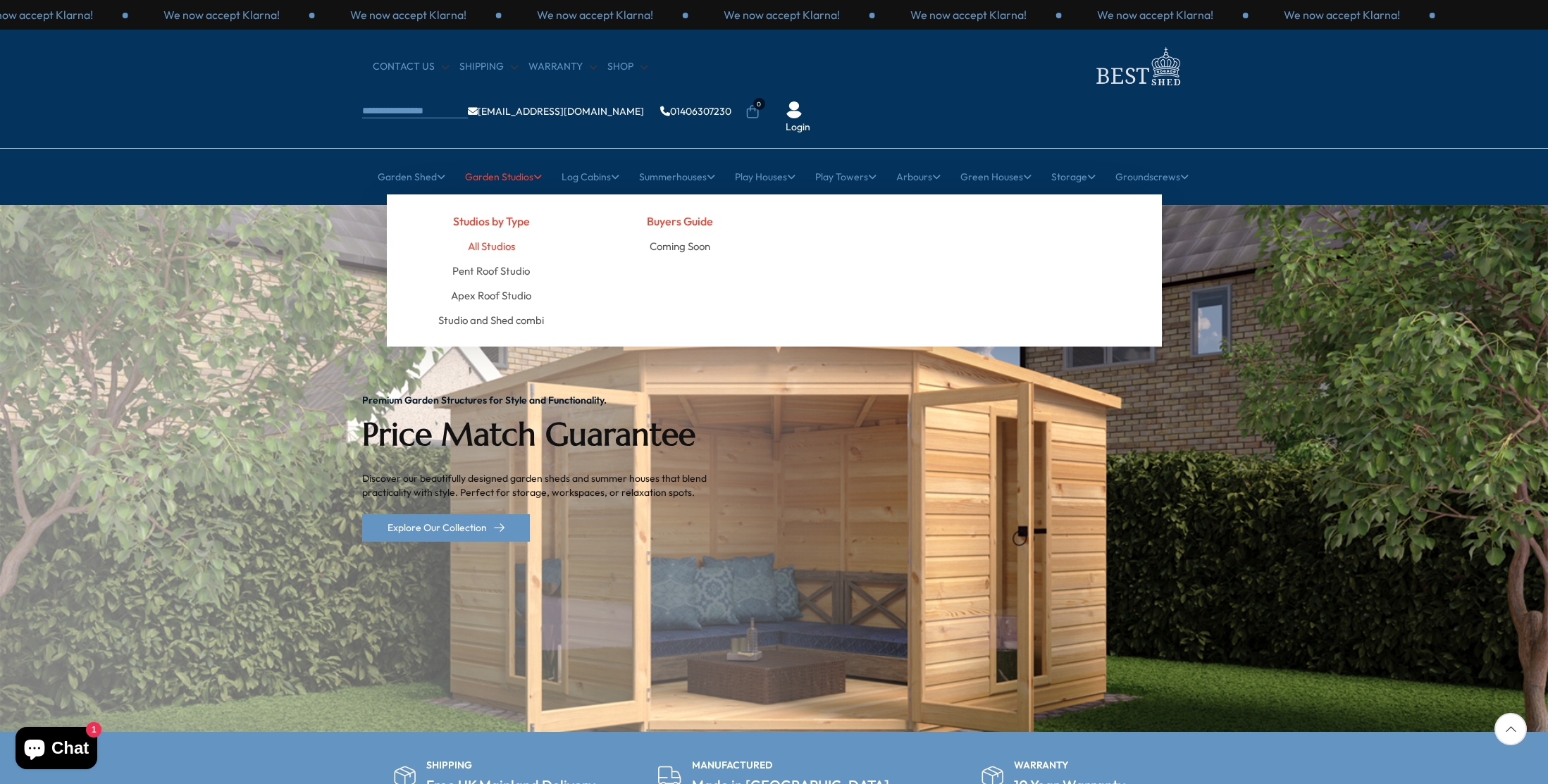
click at [509, 234] on link "All Studios" at bounding box center [492, 246] width 47 height 24
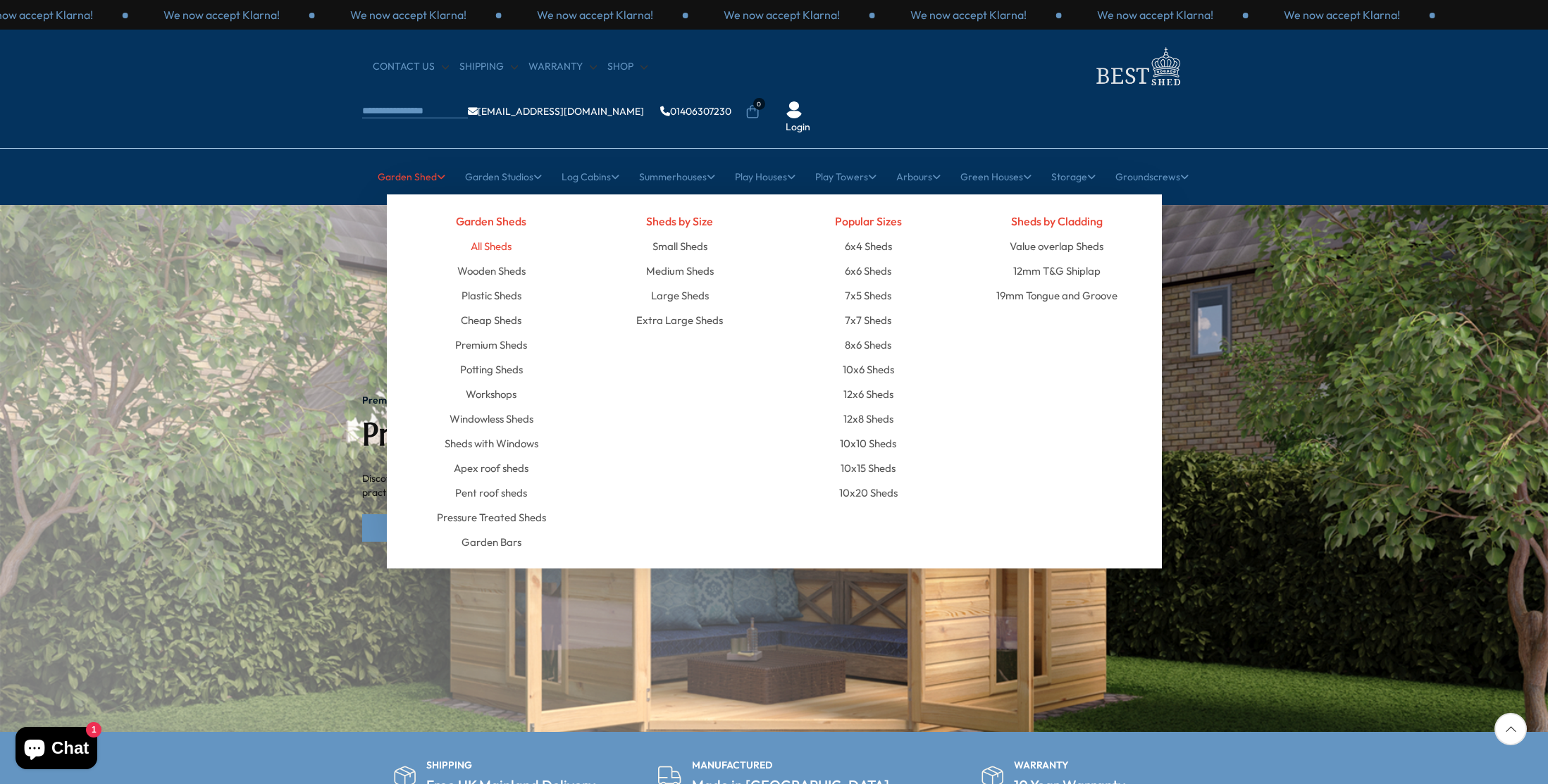
click at [491, 234] on link "All Sheds" at bounding box center [491, 246] width 41 height 24
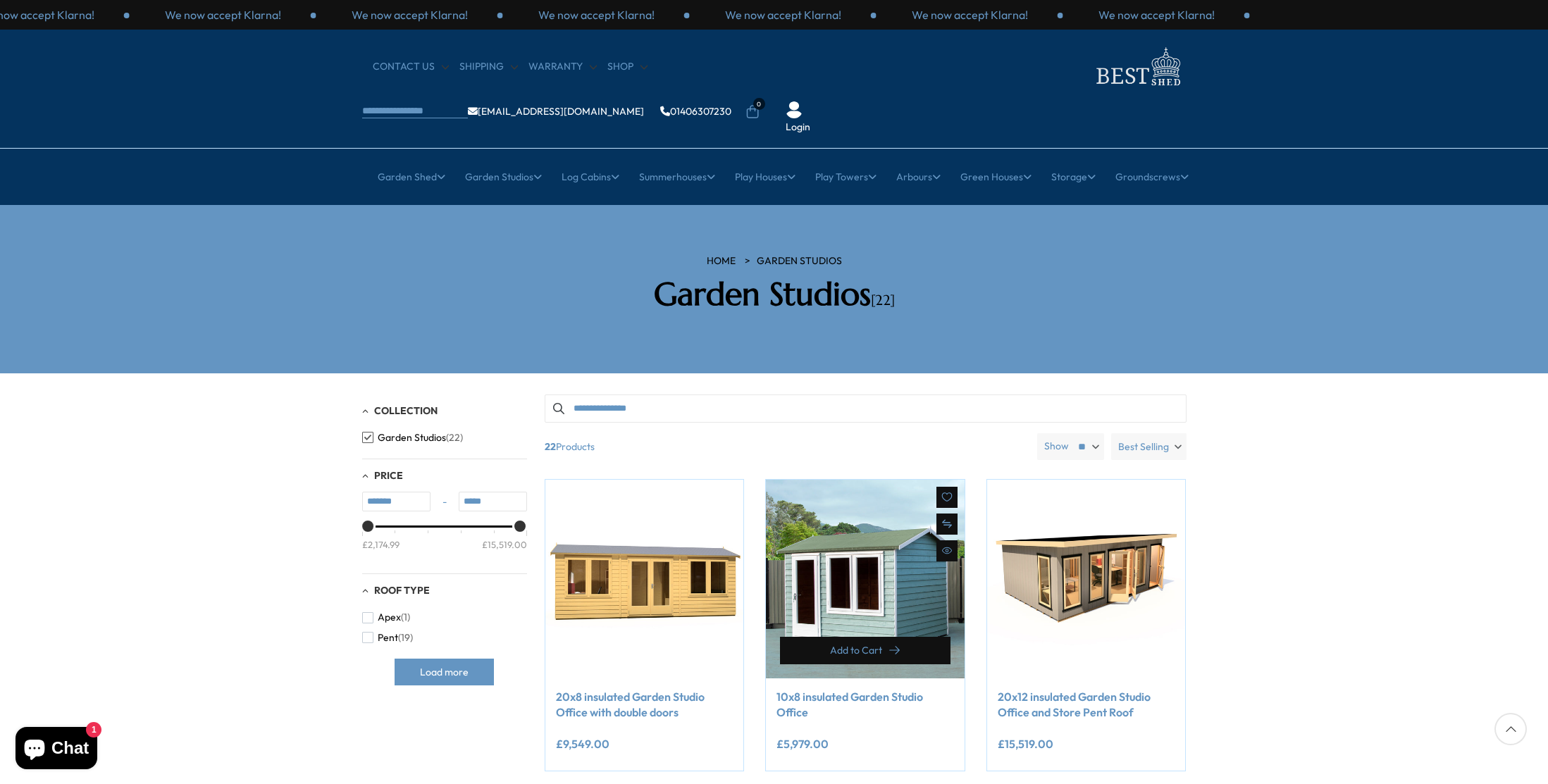
click at [901, 637] on button "Add to Cart" at bounding box center [865, 651] width 171 height 28
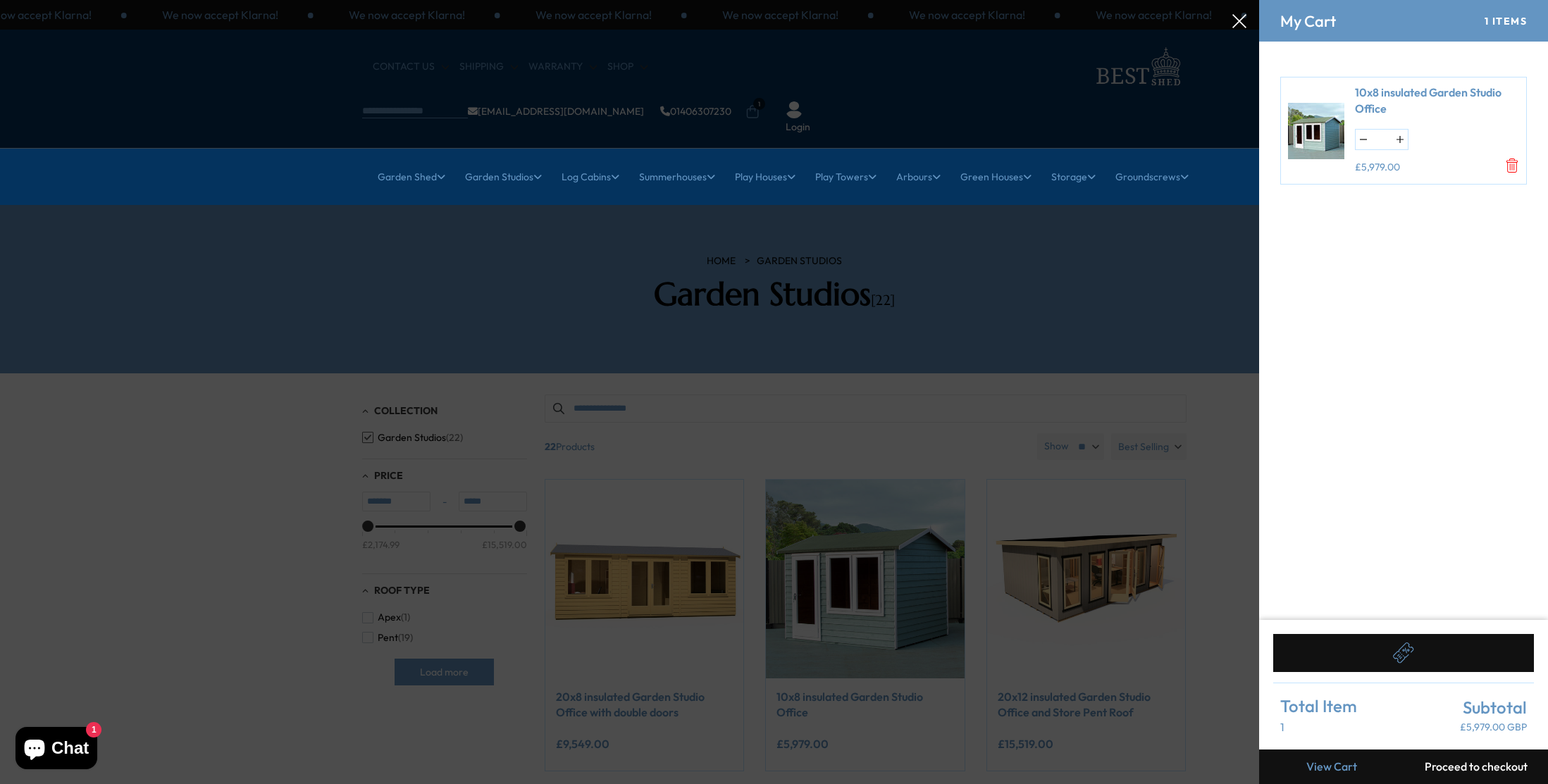
click at [1196, 0] on div at bounding box center [774, 0] width 1548 height 0
click at [1235, 26] on icon at bounding box center [1239, 21] width 14 height 14
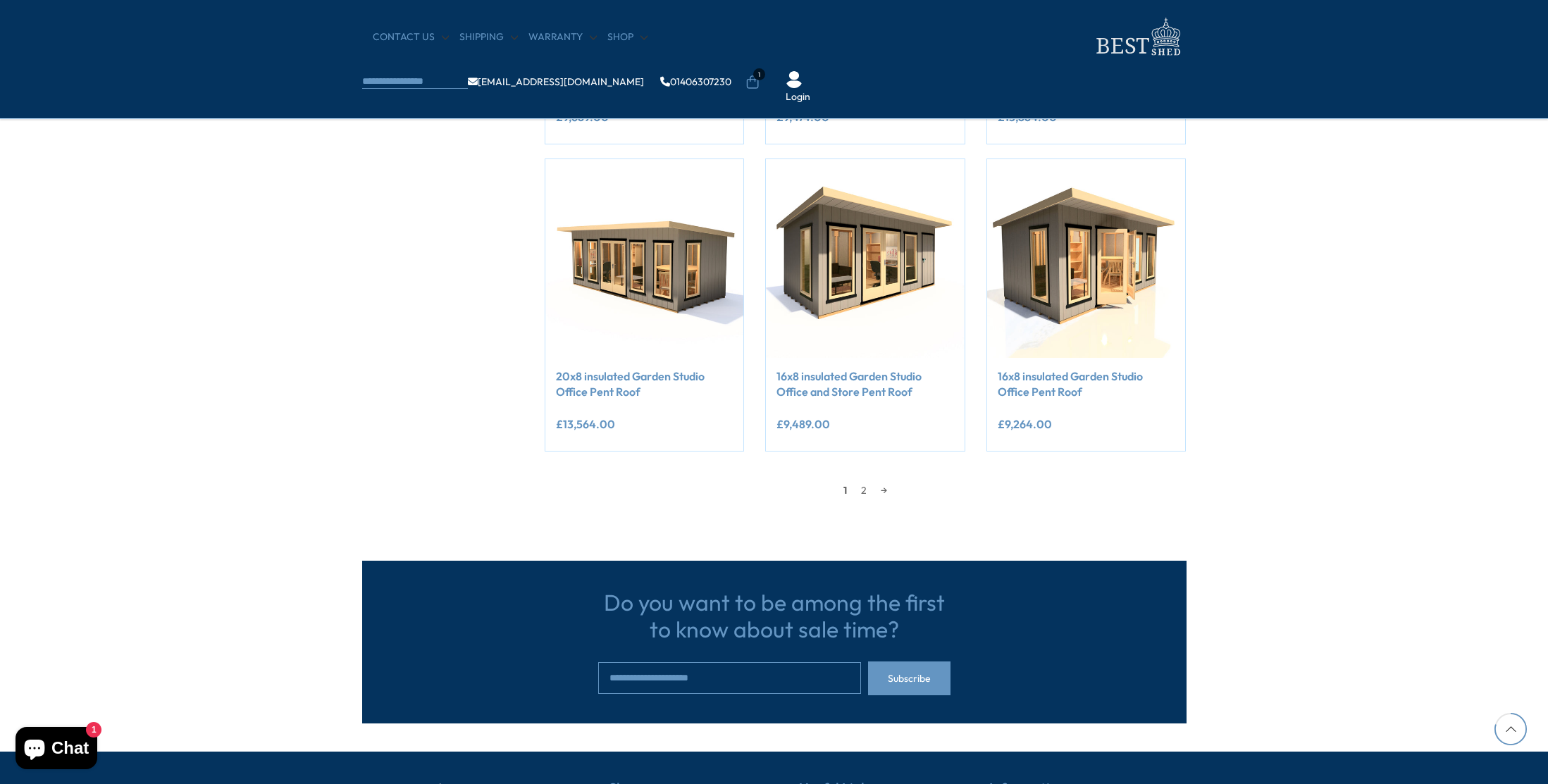
scroll to position [1123, 0]
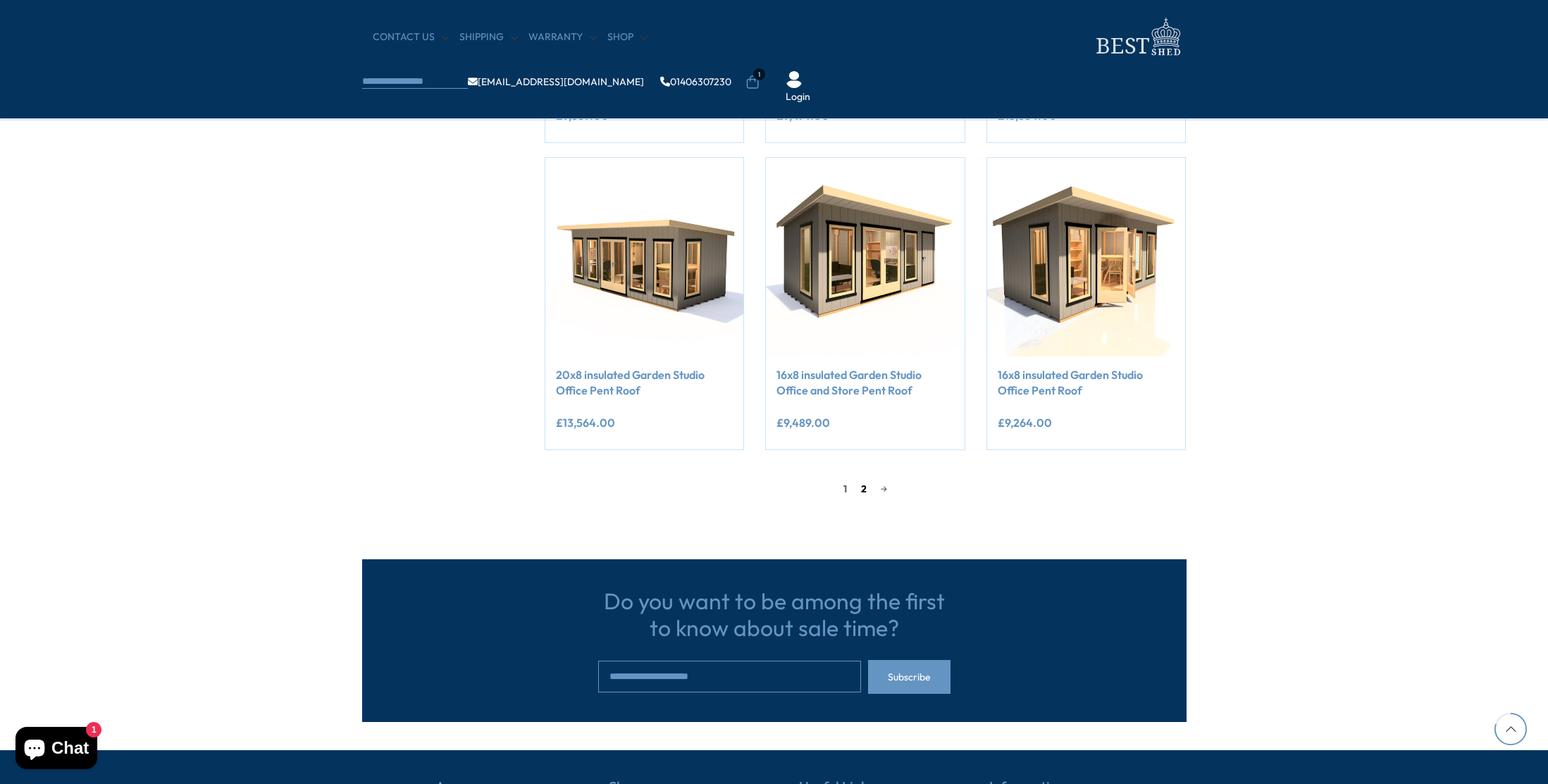
click at [860, 486] on link "2" at bounding box center [863, 489] width 20 height 21
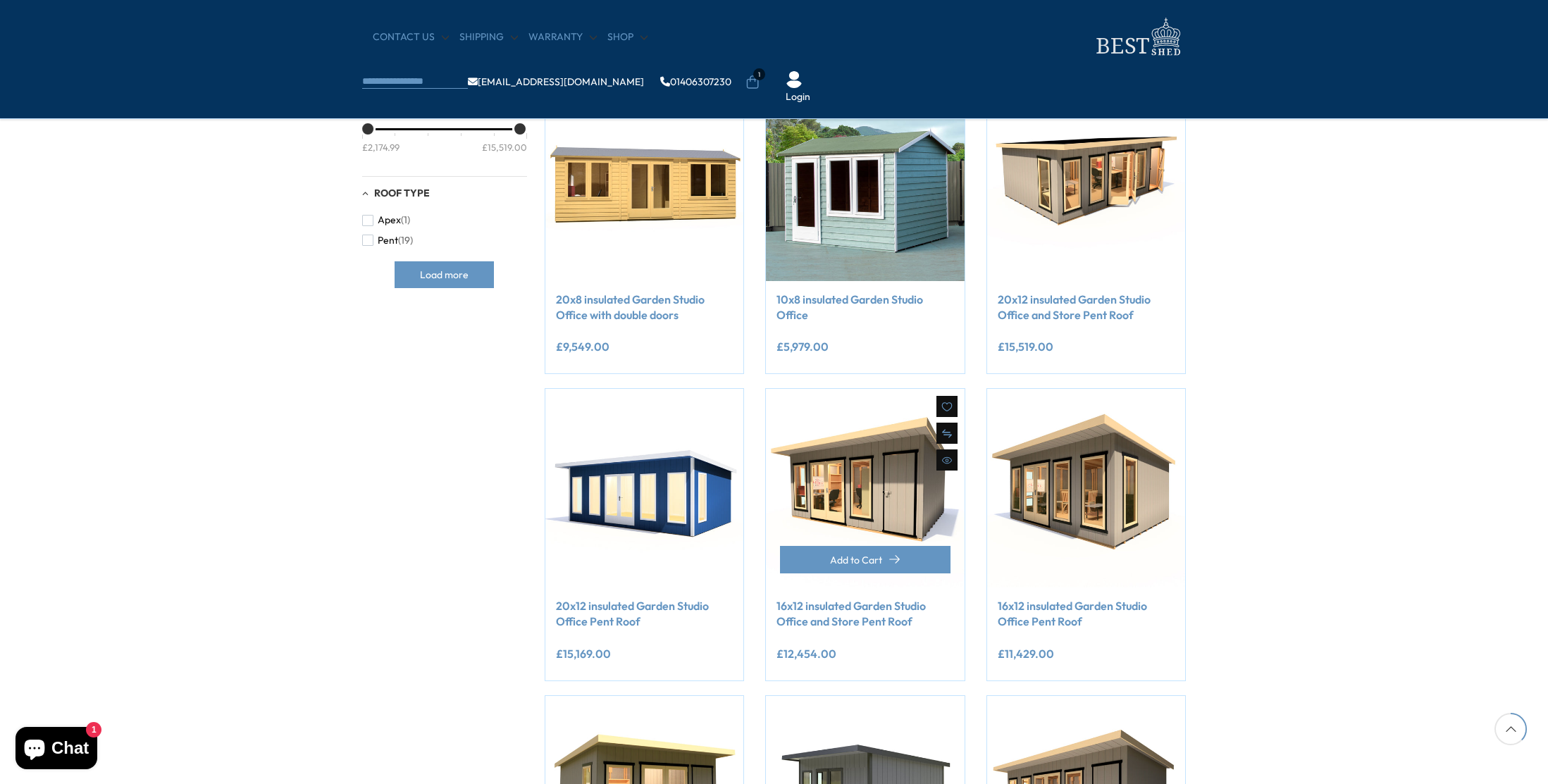
scroll to position [275, 0]
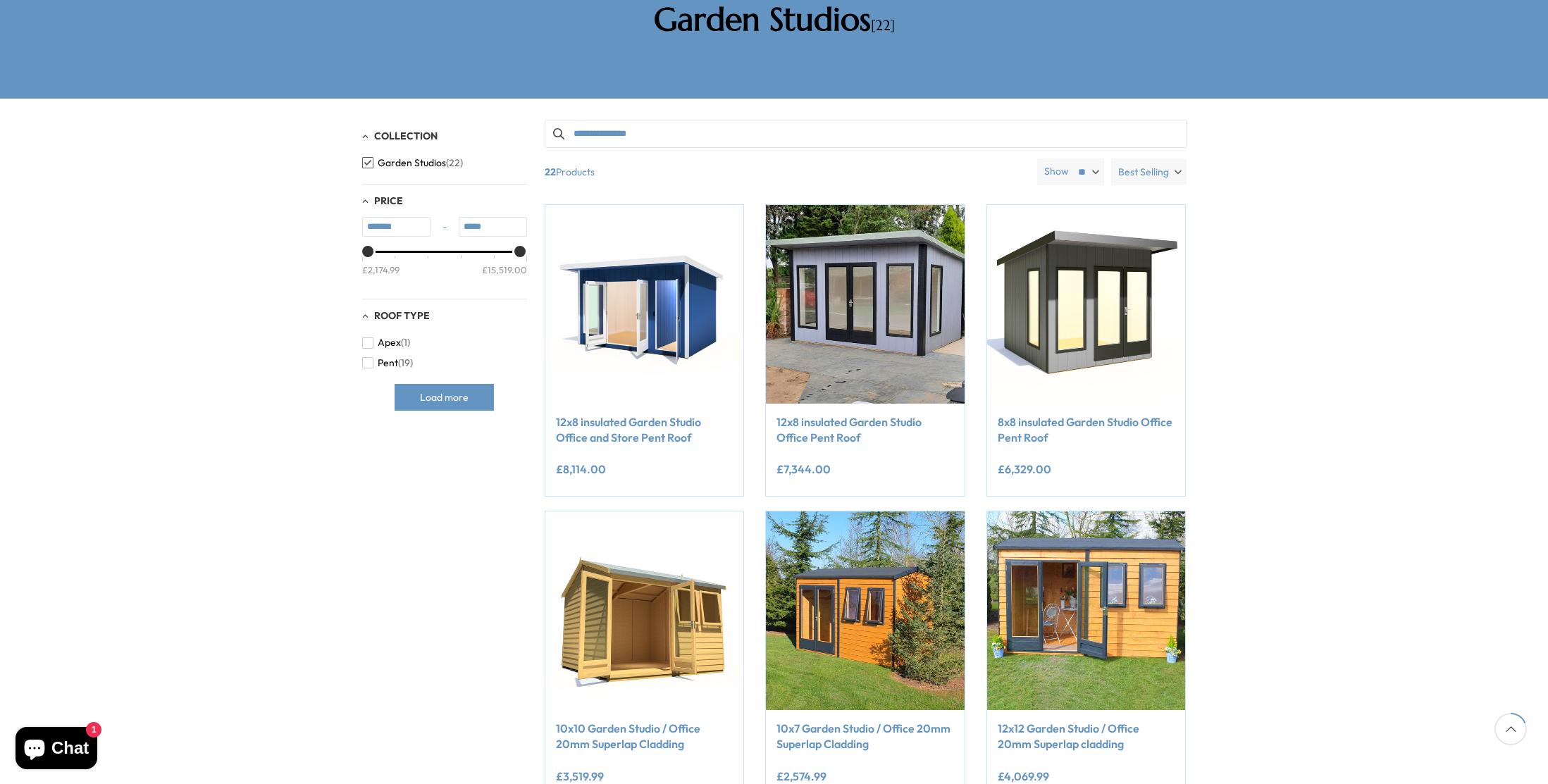
scroll to position [1123, 0]
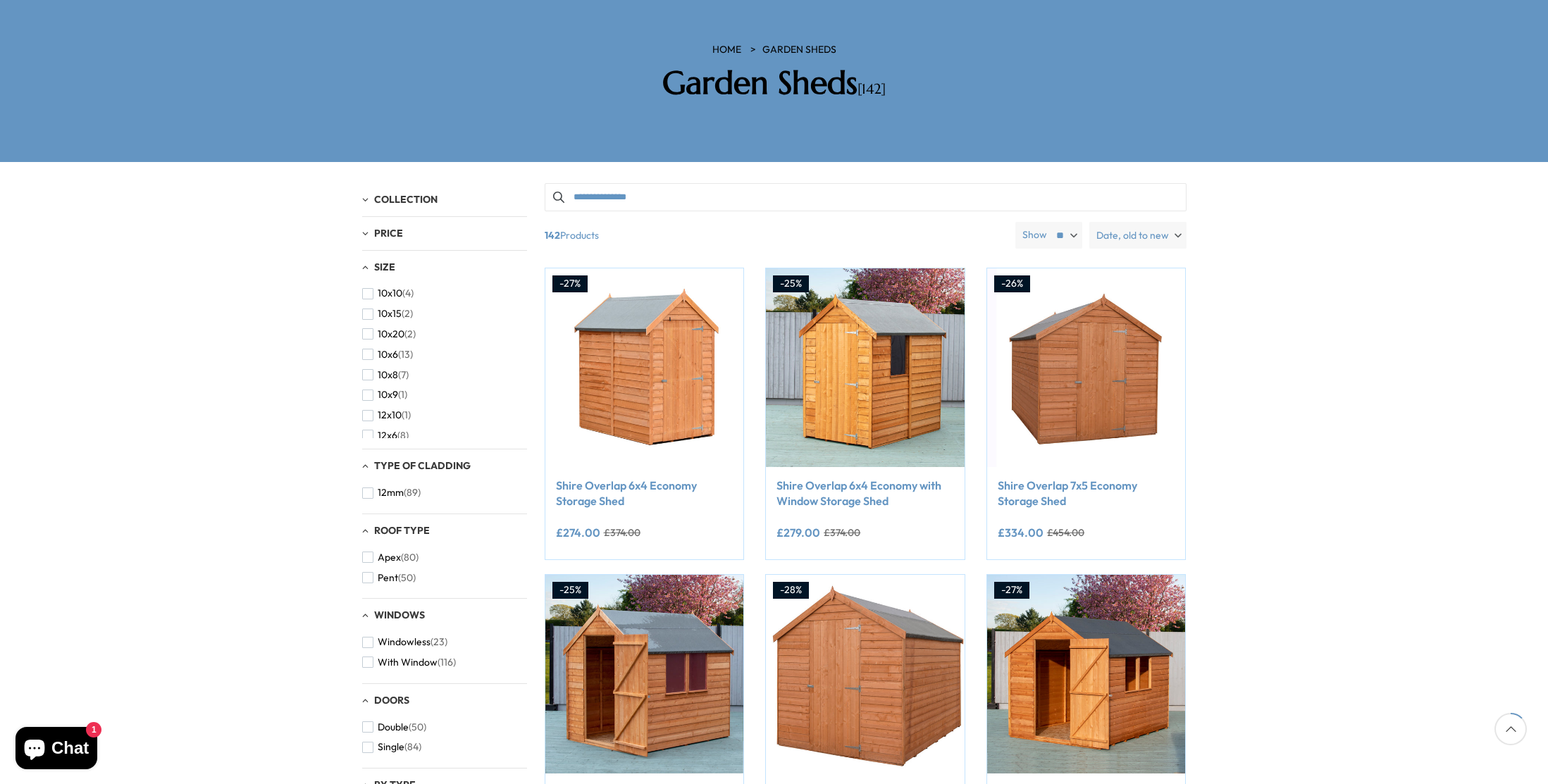
scroll to position [186, 0]
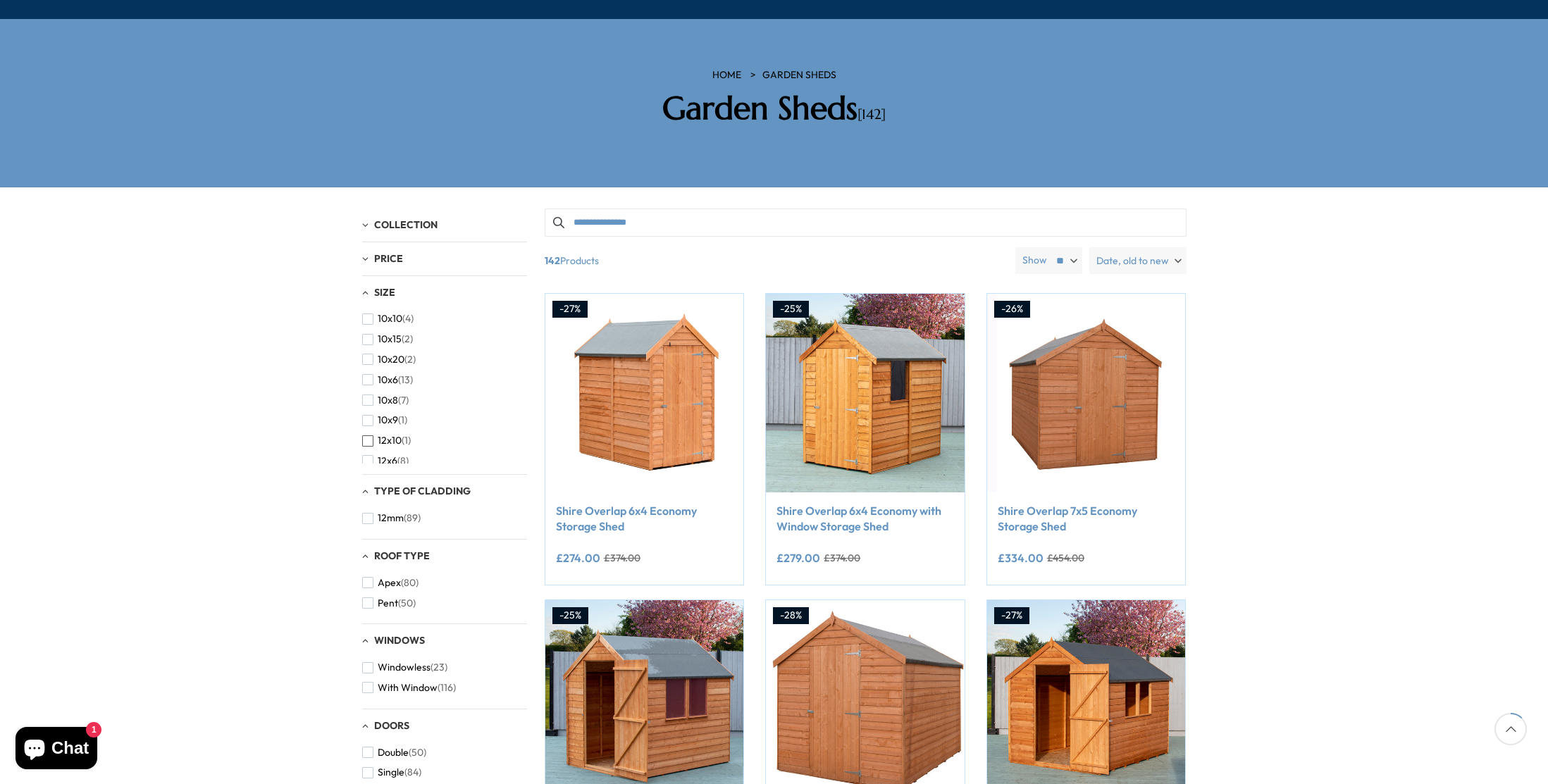
click at [371, 435] on span "button" at bounding box center [367, 440] width 11 height 11
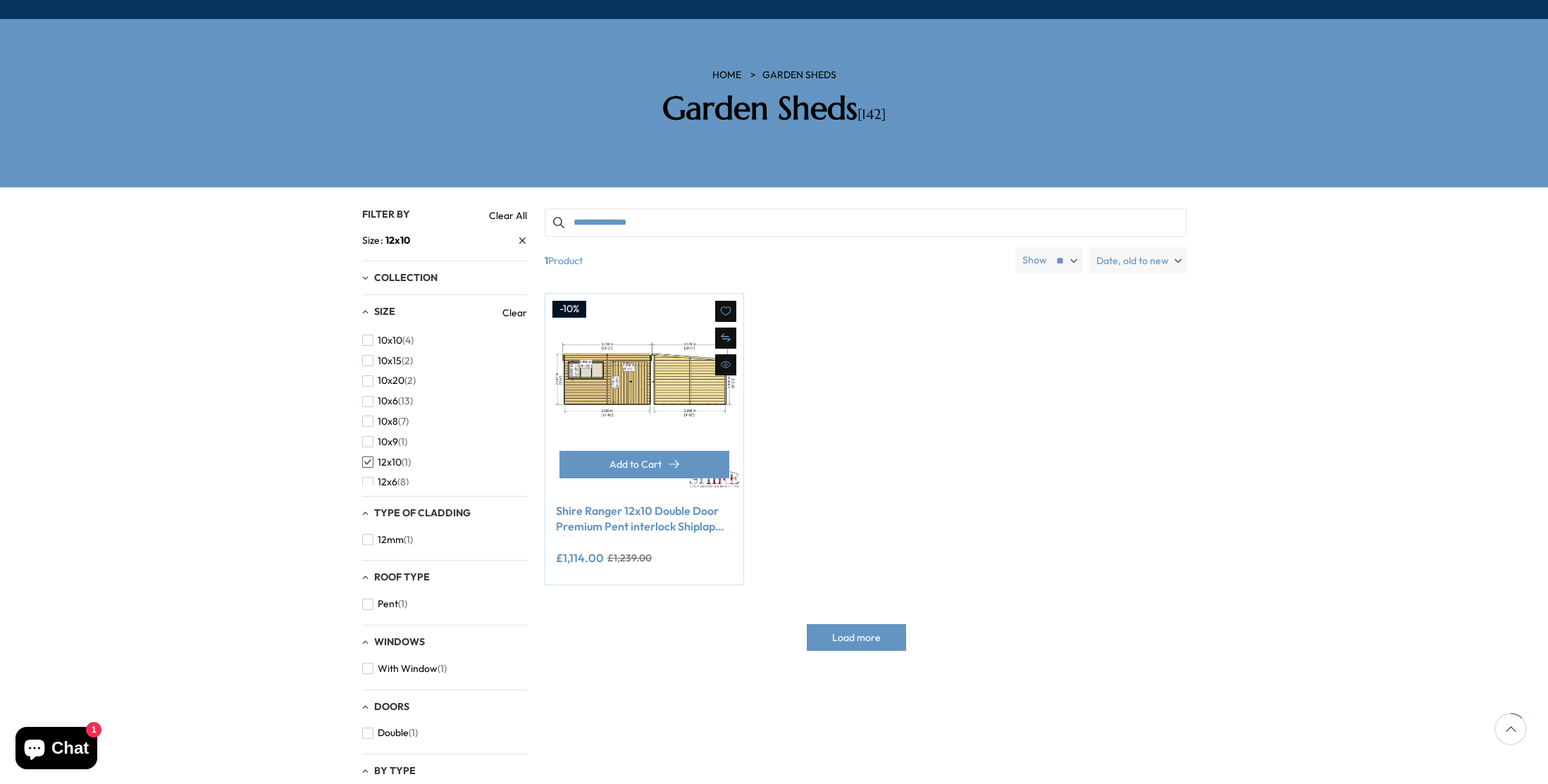
click at [700, 395] on img at bounding box center [645, 393] width 198 height 198
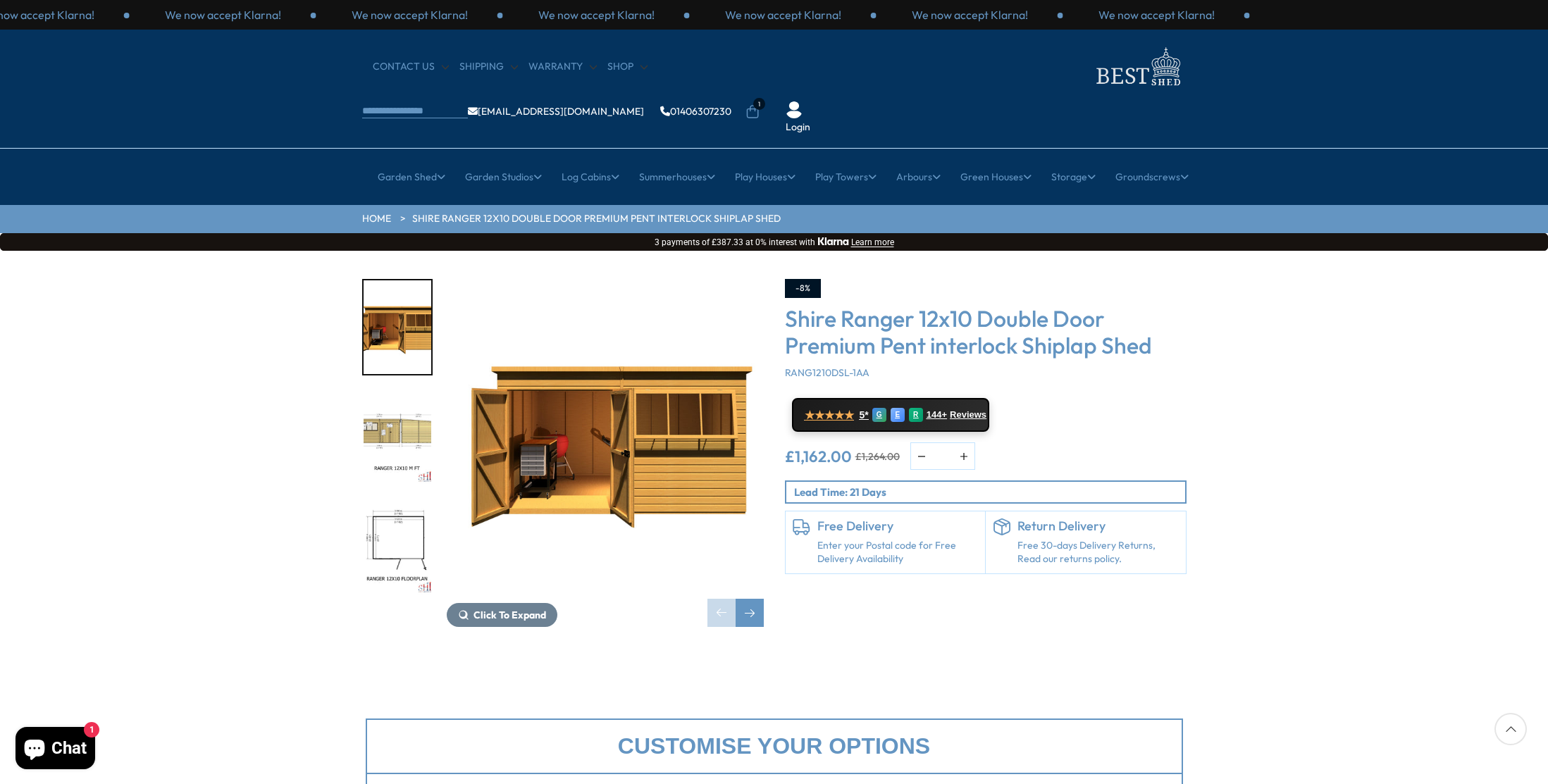
click at [379, 391] on img "2 / 12" at bounding box center [398, 438] width 68 height 94
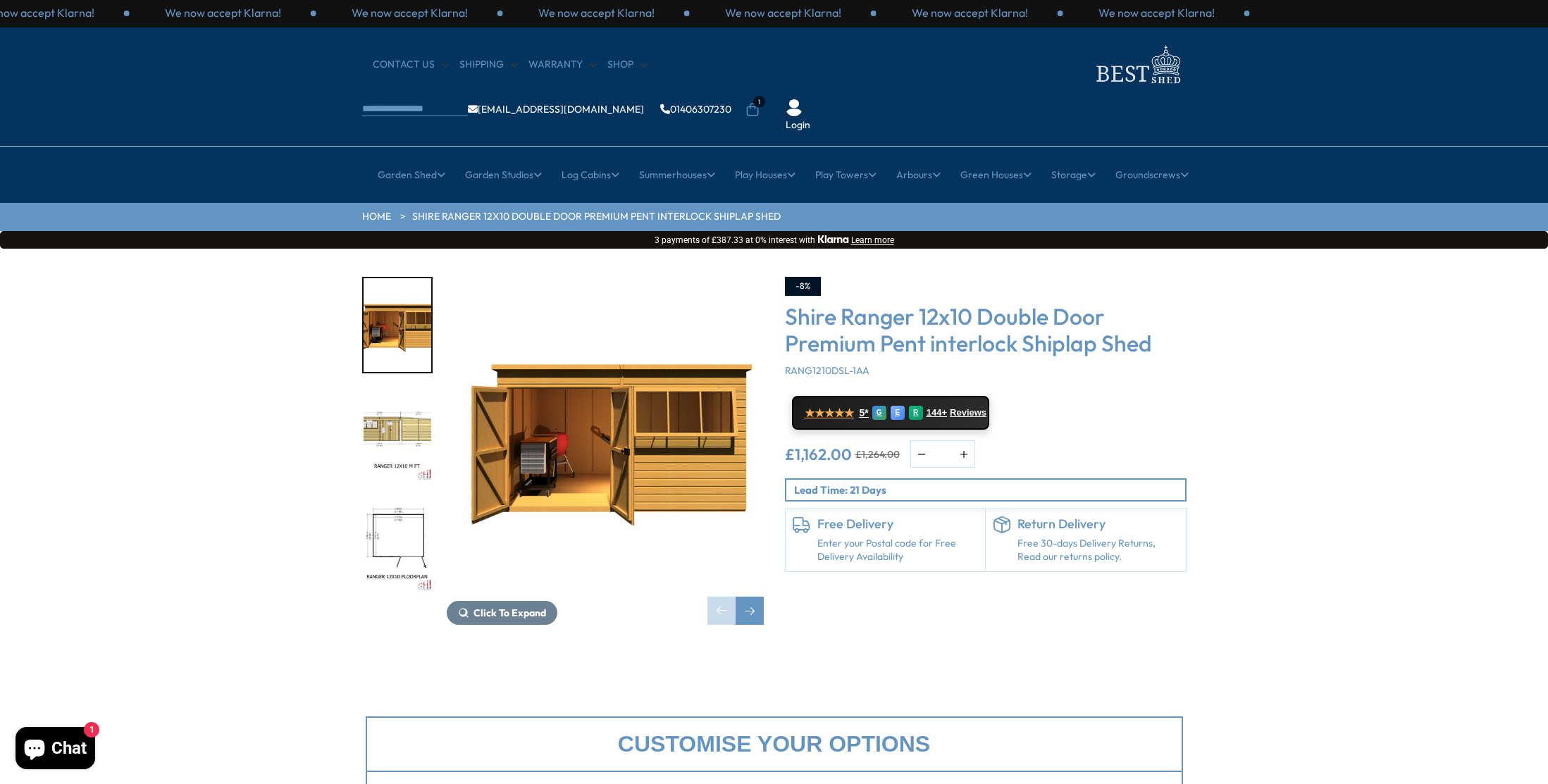
scroll to position [0, 1]
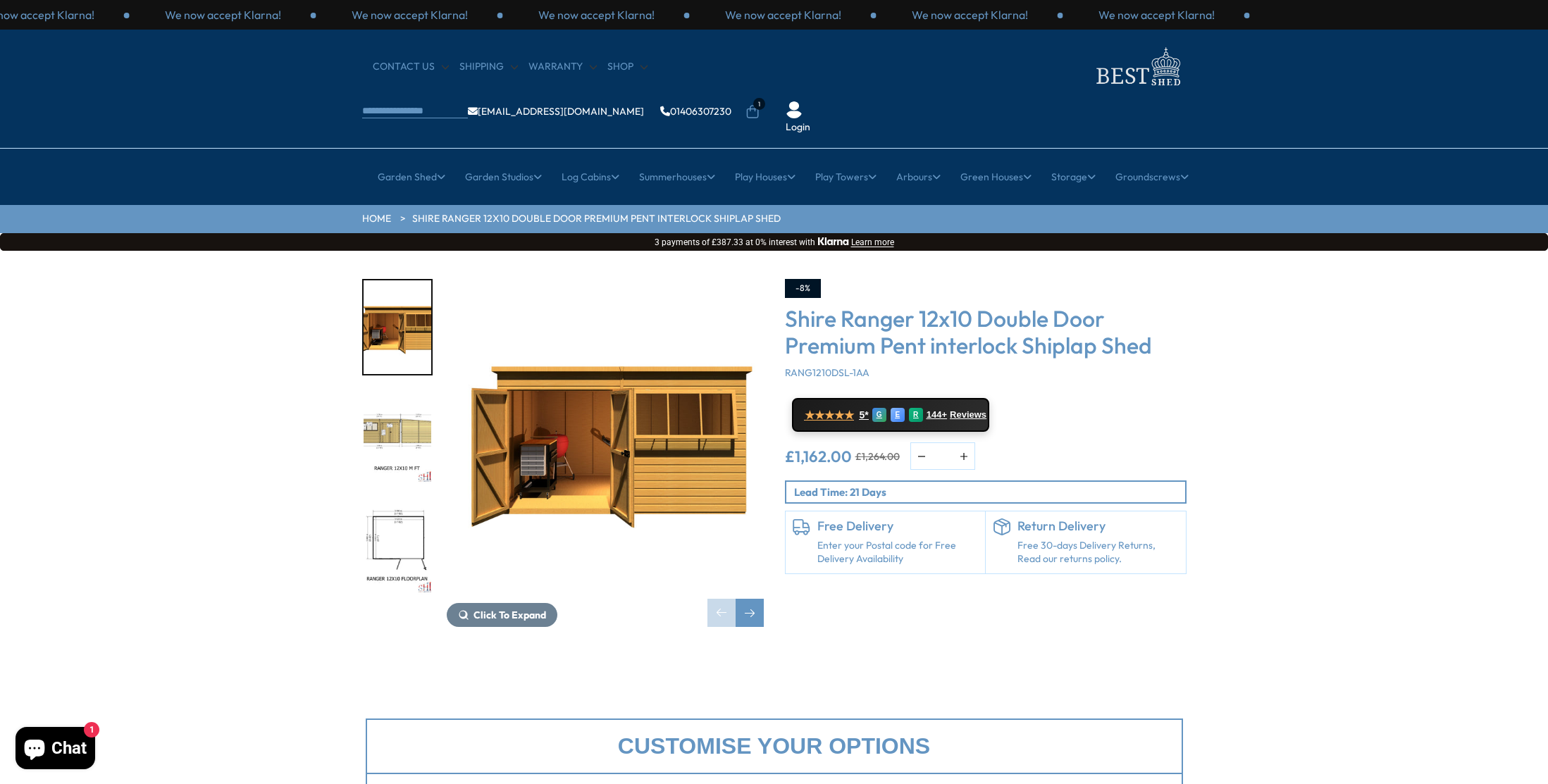
click at [384, 391] on img "2 / 12" at bounding box center [398, 438] width 68 height 94
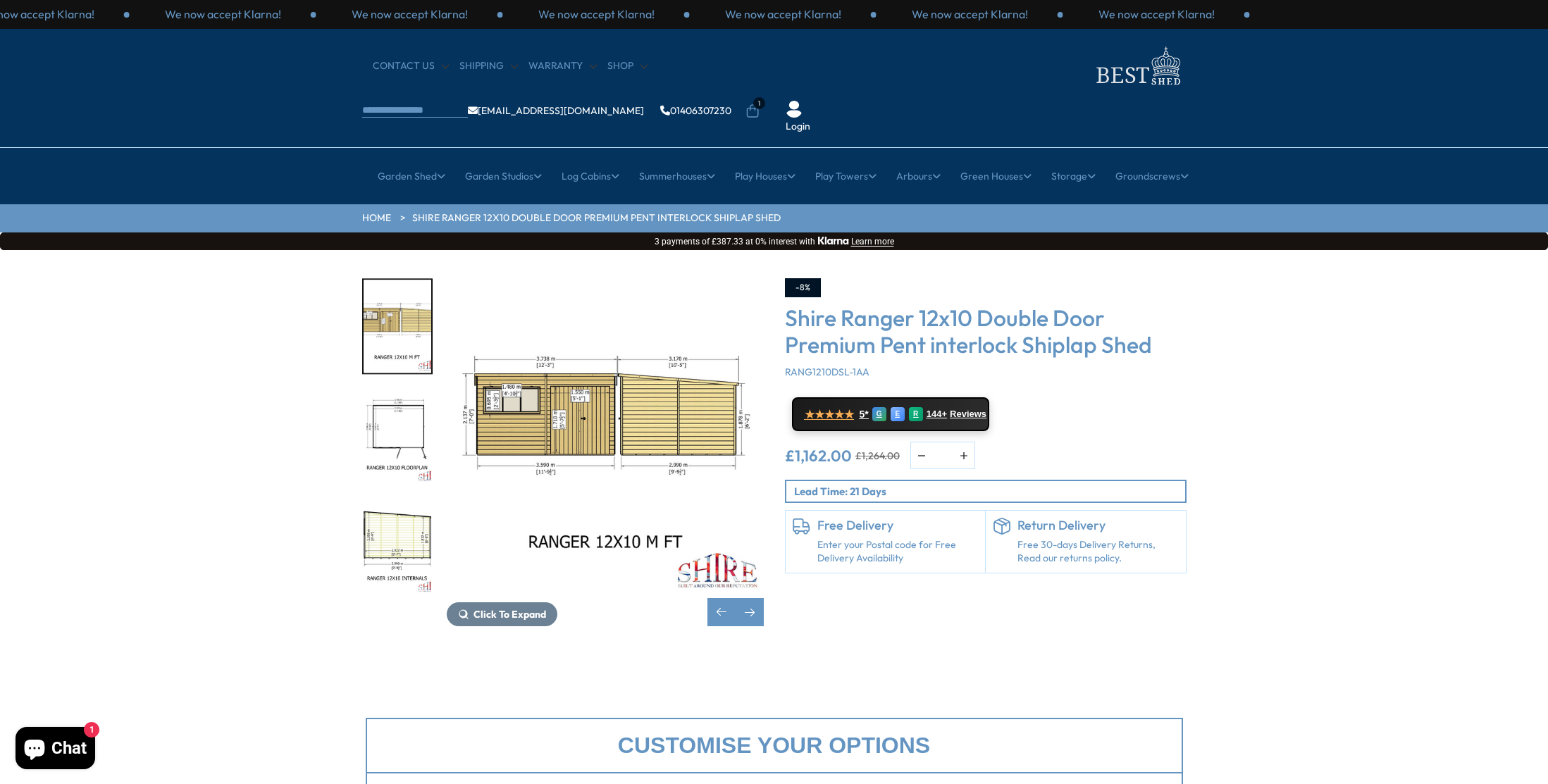
scroll to position [3, 0]
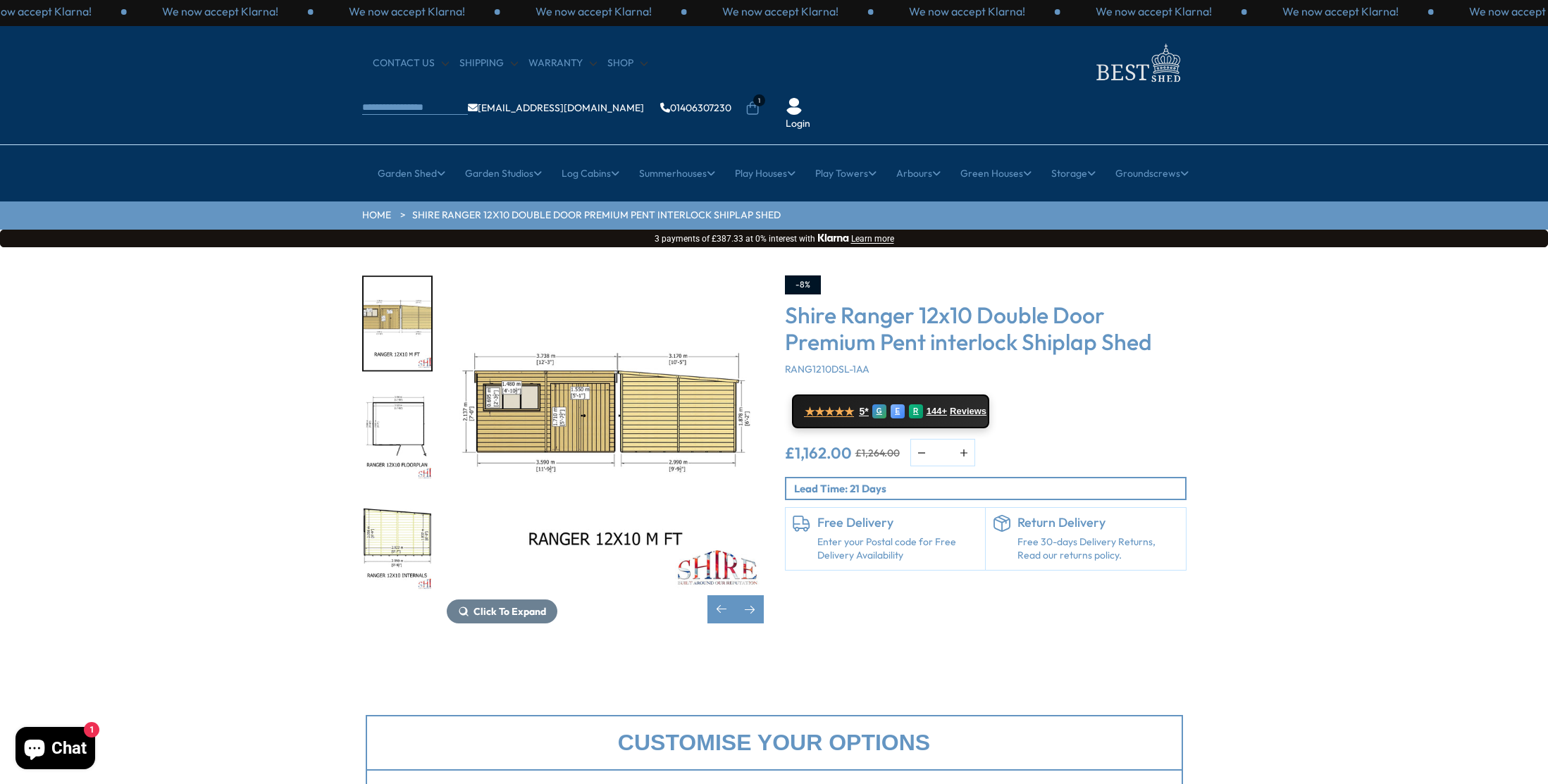
click at [384, 498] on img "4 / 12" at bounding box center [398, 545] width 68 height 94
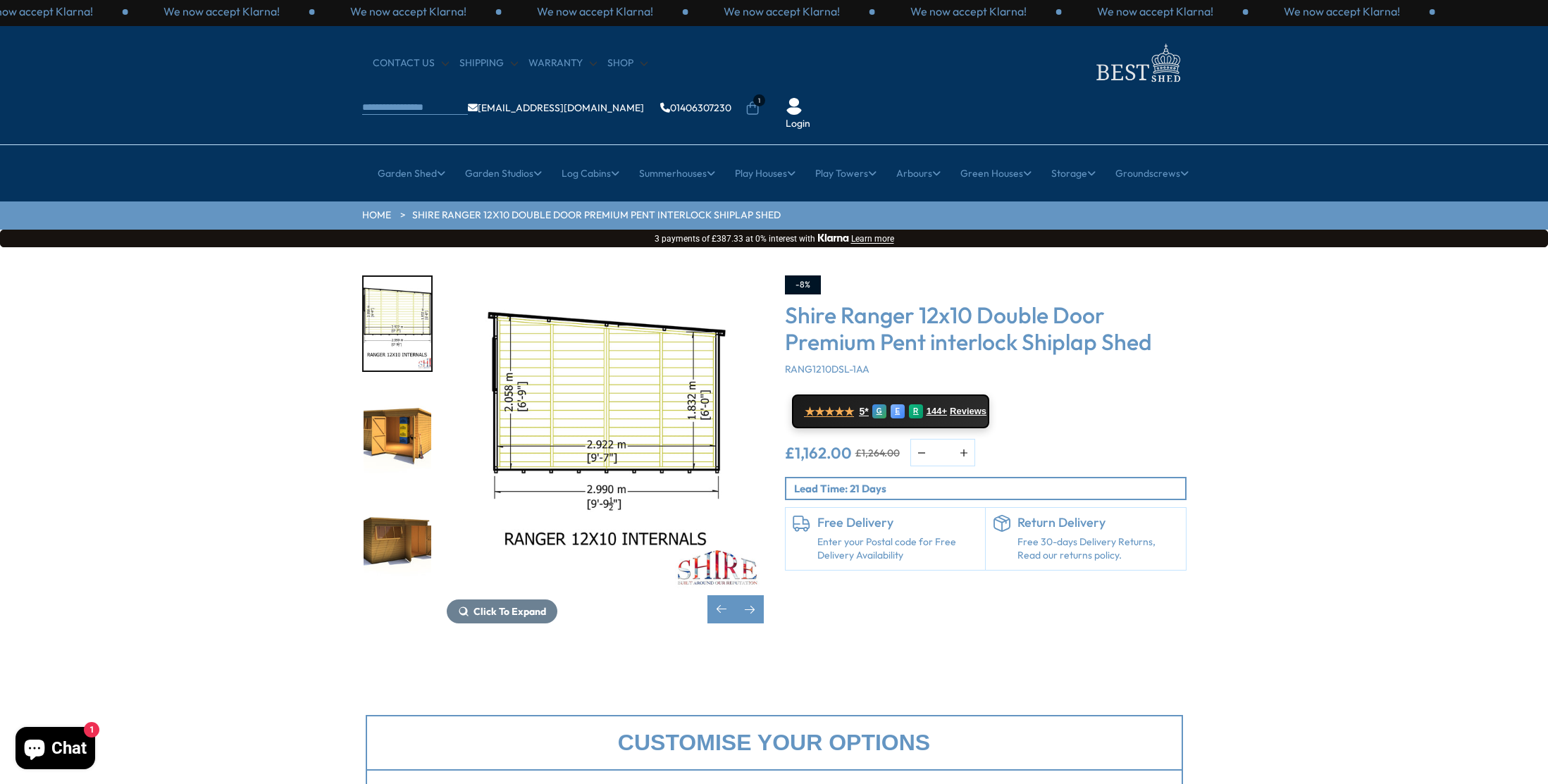
click at [411, 504] on img "6 / 12" at bounding box center [398, 545] width 68 height 94
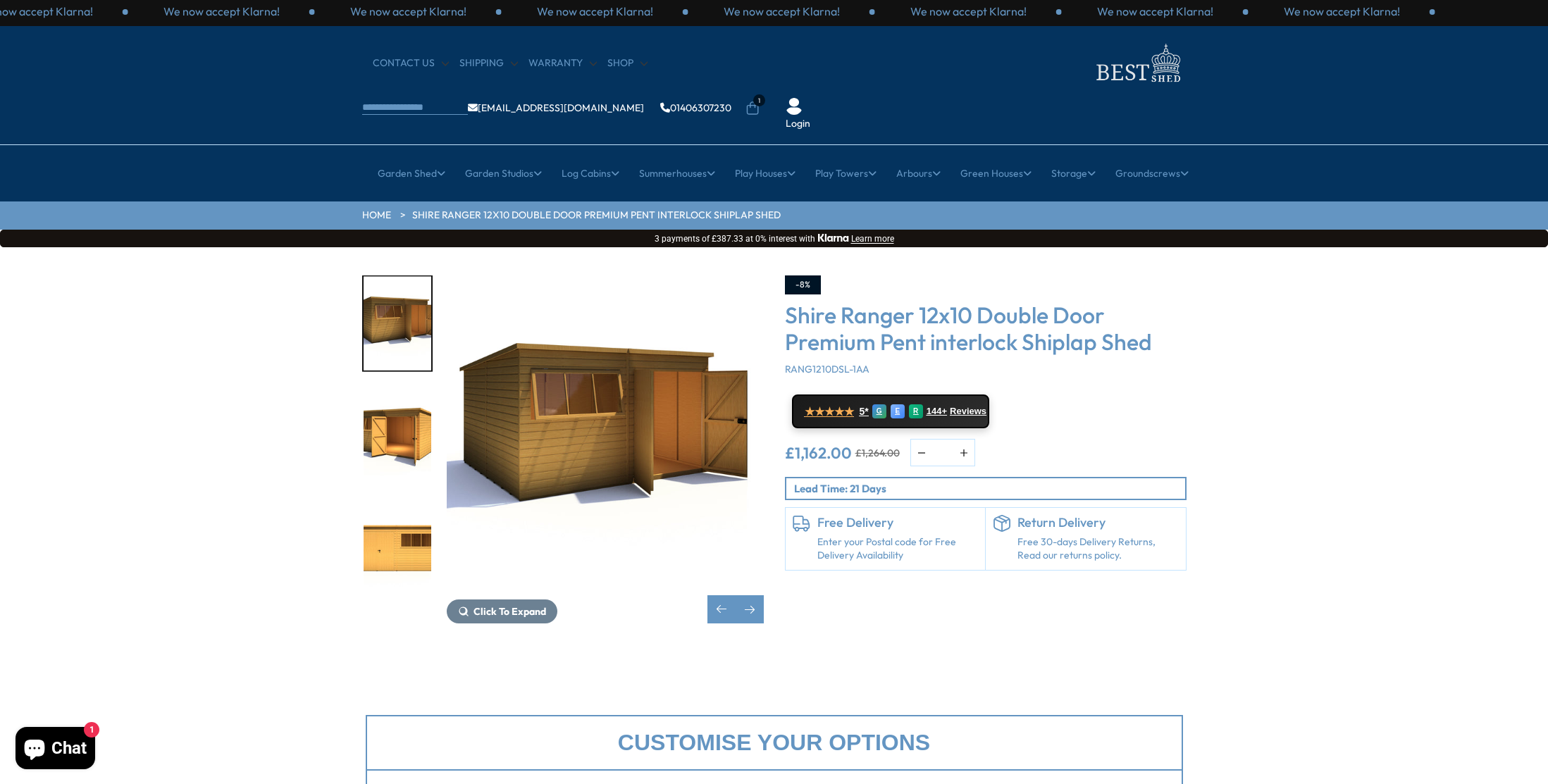
click at [406, 411] on img "7 / 12" at bounding box center [398, 434] width 68 height 94
click at [387, 507] on img "8 / 12" at bounding box center [398, 545] width 68 height 94
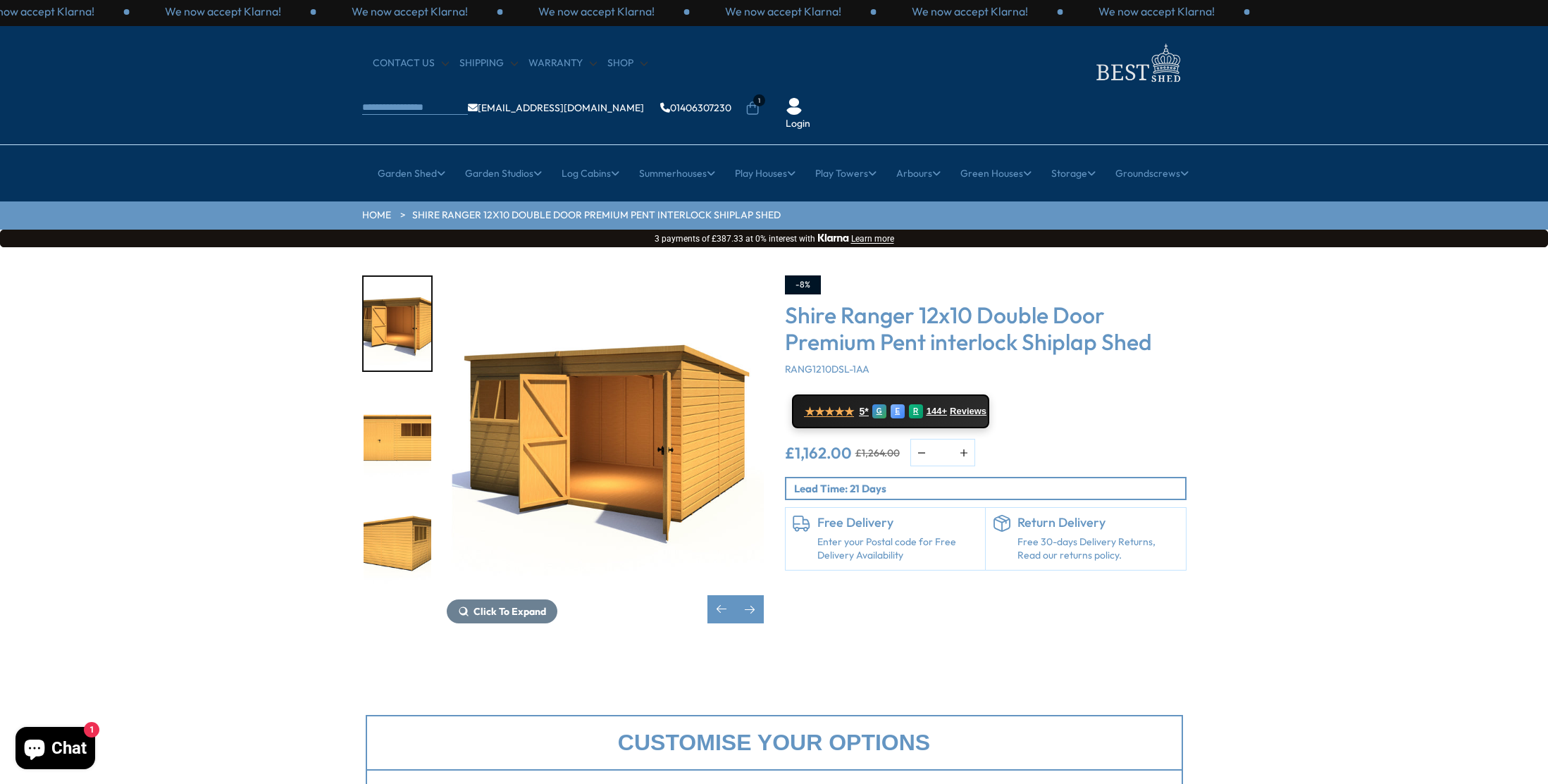
click at [390, 510] on img "9 / 12" at bounding box center [398, 545] width 68 height 94
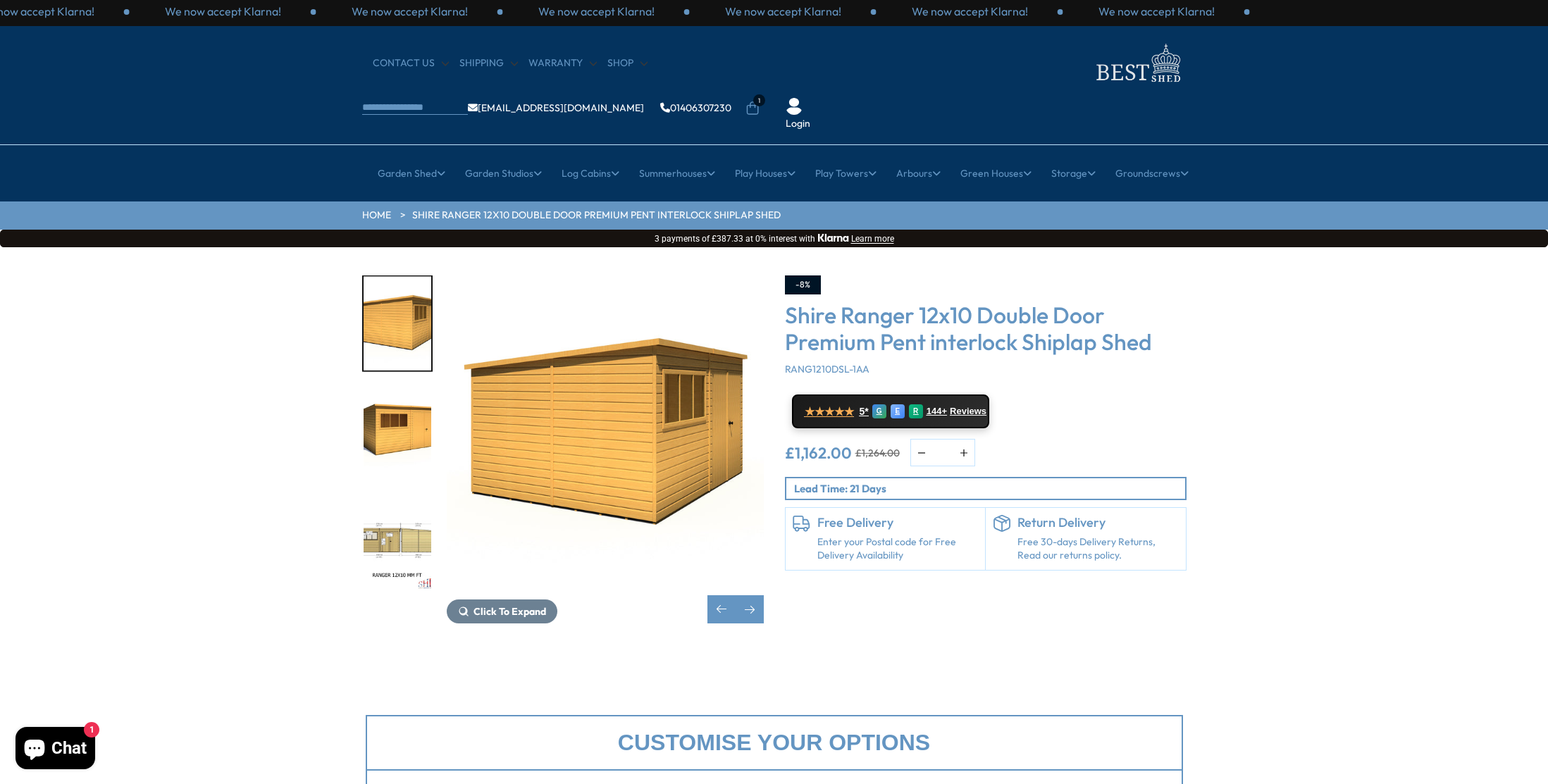
click at [390, 509] on img "11 / 12" at bounding box center [398, 545] width 68 height 94
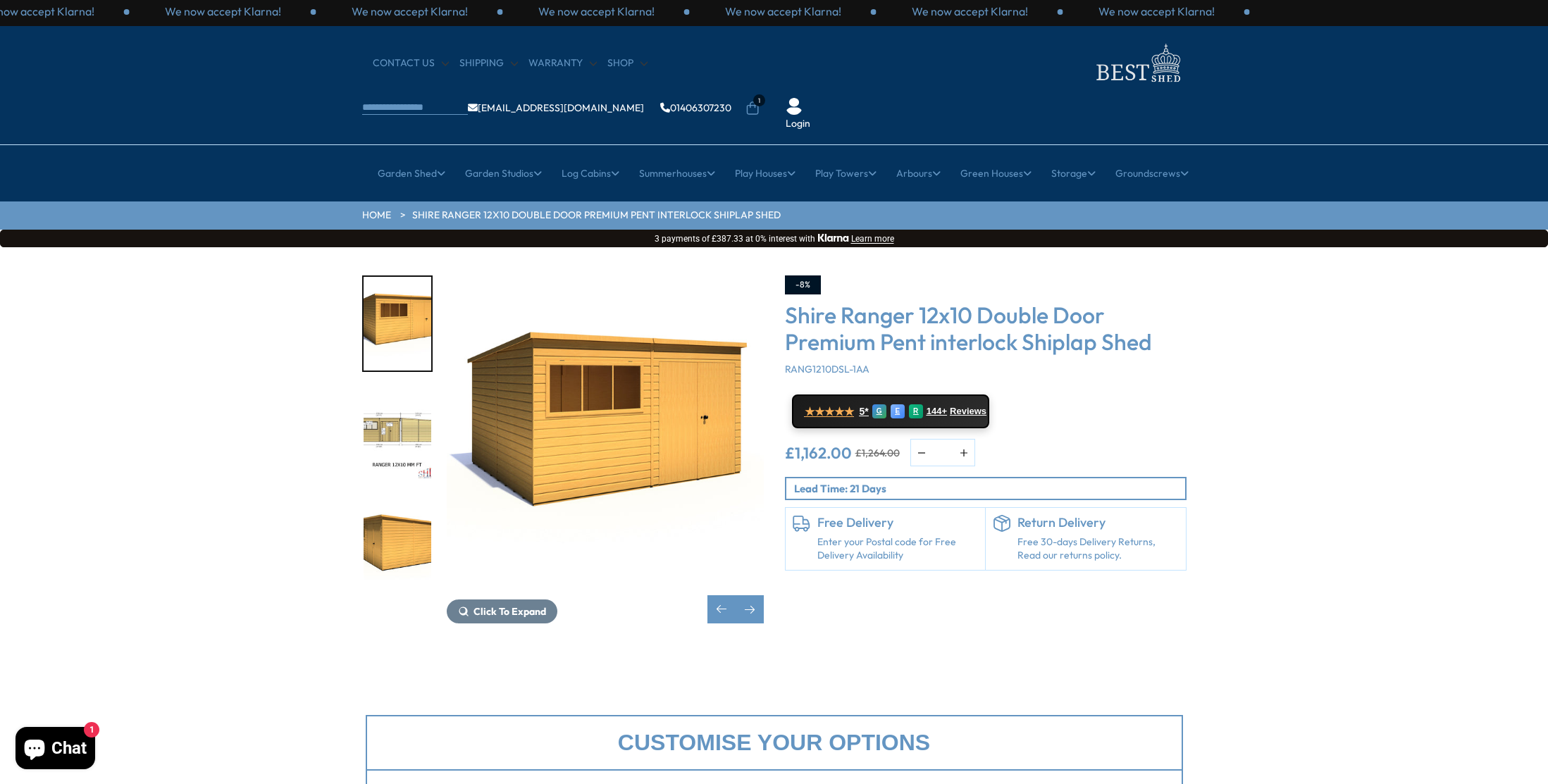
click at [516, 517] on img "10 / 12" at bounding box center [605, 434] width 317 height 317
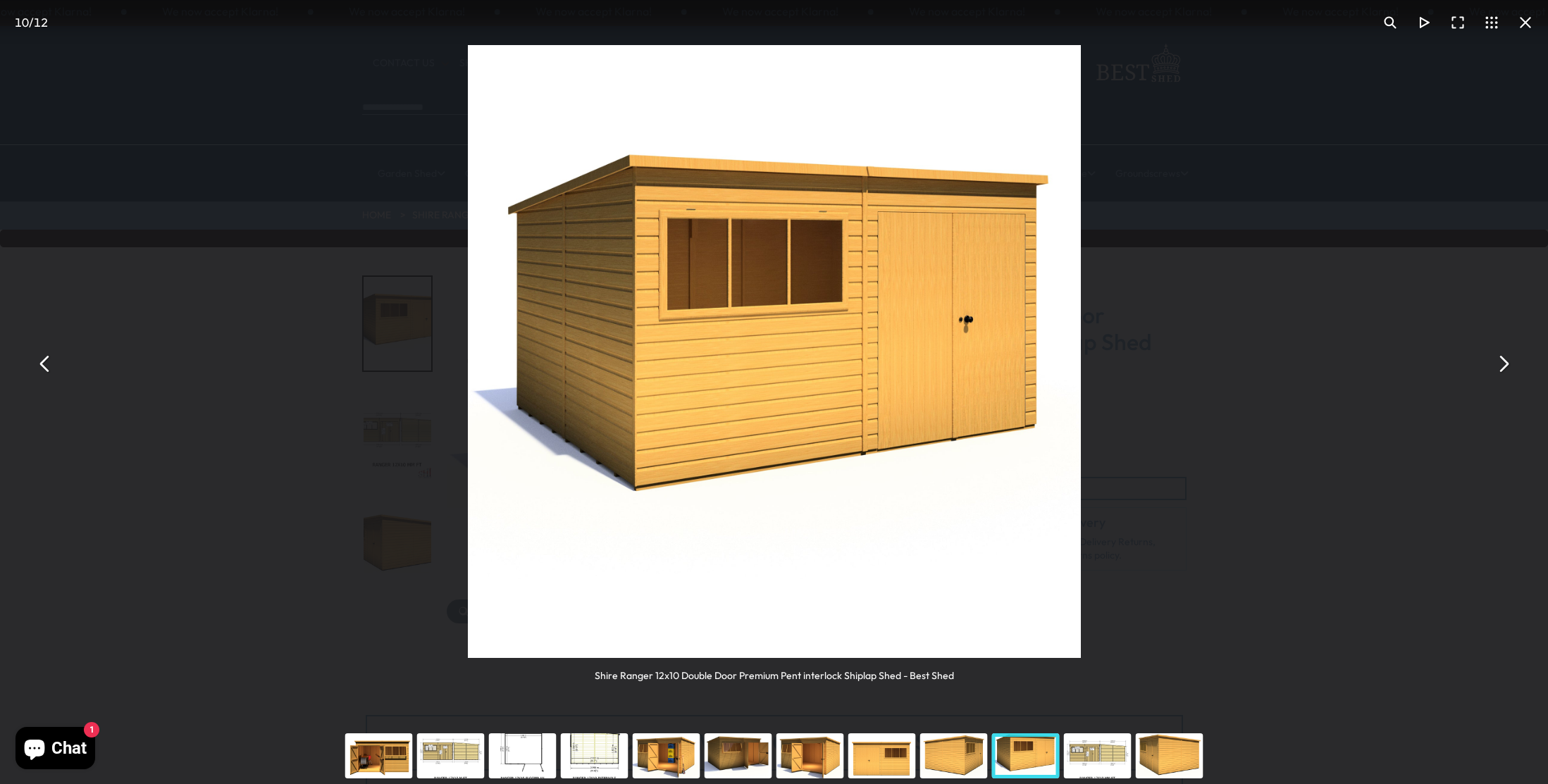
click at [1508, 372] on button "You can close this modal content with the ESC key" at bounding box center [1503, 364] width 34 height 34
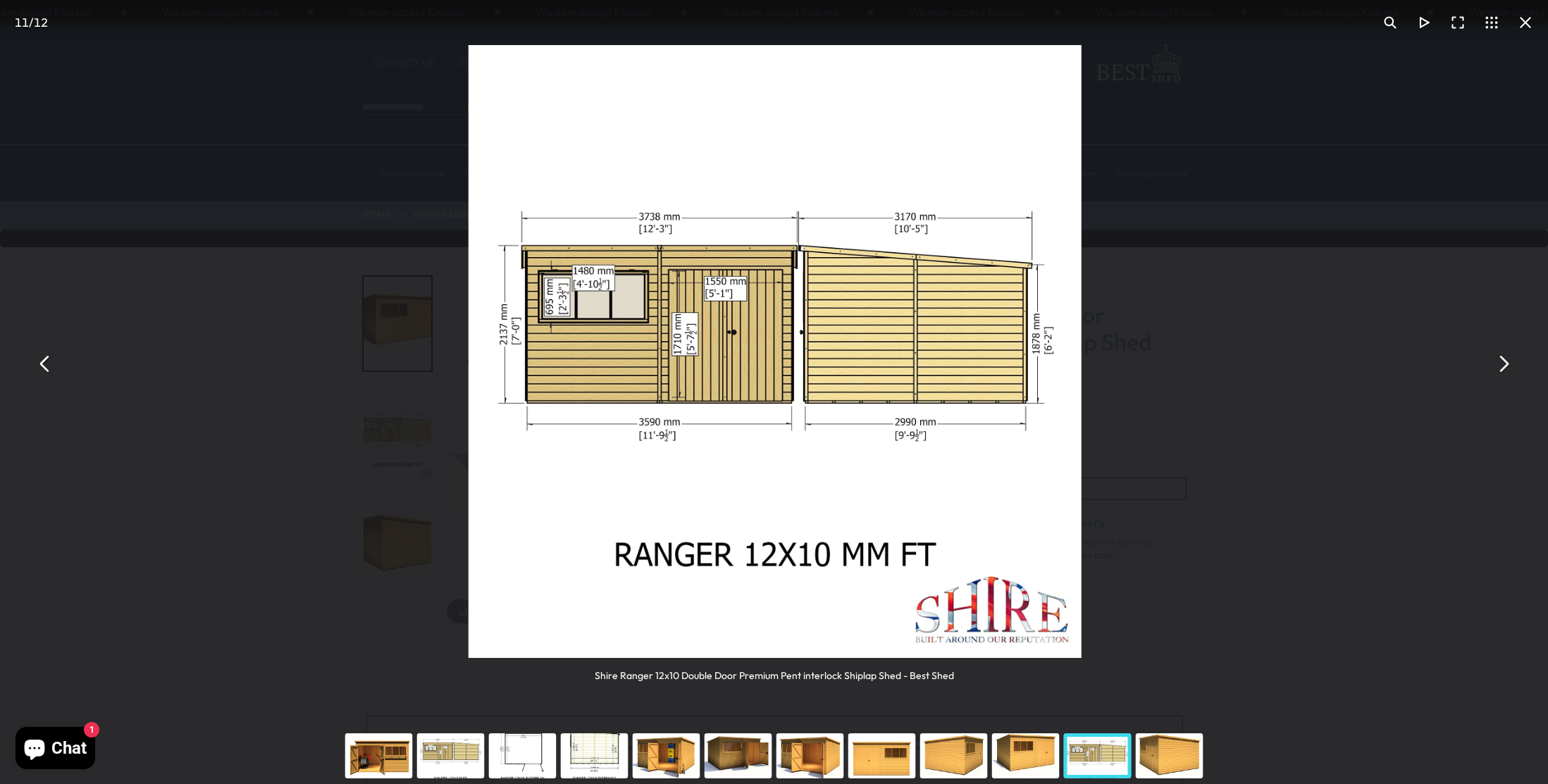
click at [1508, 372] on button "You can close this modal content with the ESC key" at bounding box center [1503, 364] width 34 height 34
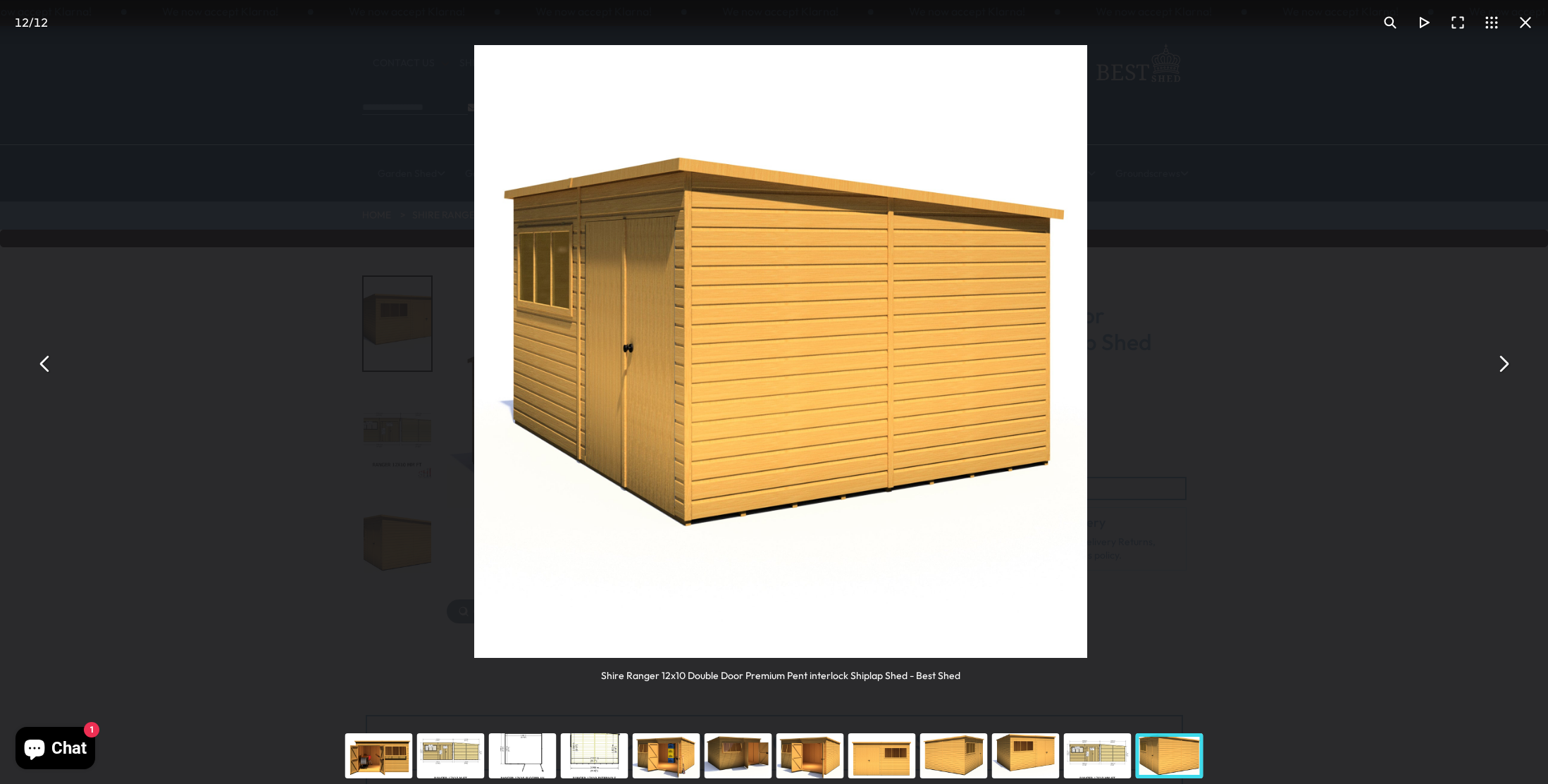
click at [1508, 372] on button "You can close this modal content with the ESC key" at bounding box center [1503, 364] width 34 height 34
